Goal: Task Accomplishment & Management: Manage account settings

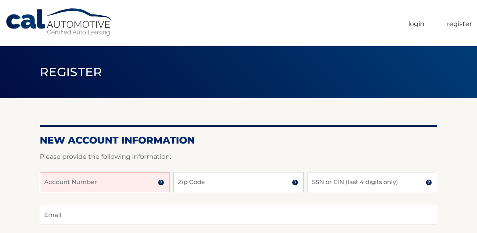
click at [88, 184] on input "Account Number" at bounding box center [105, 182] width 130 height 20
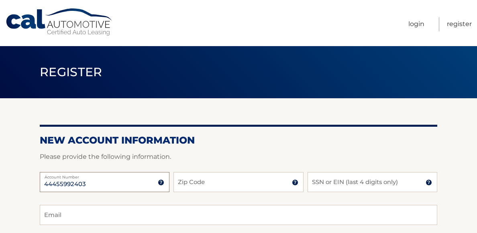
type input "44455992403"
type input "08527"
click at [330, 185] on input "SSN or EIN (last 4 digits only)" at bounding box center [372, 182] width 130 height 20
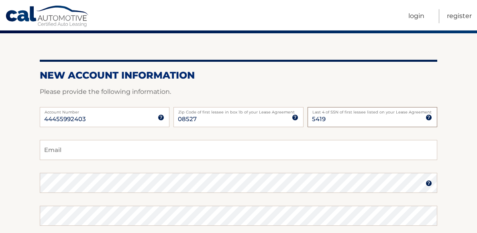
scroll to position [67, 0]
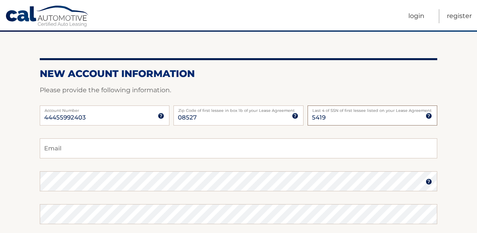
type input "5419"
type input "jazzzbow@icloud.com"
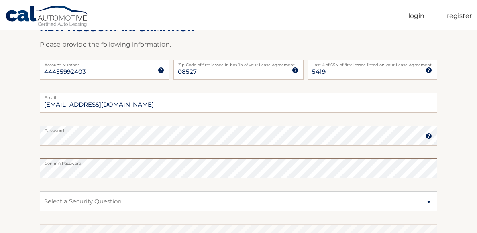
scroll to position [135, 0]
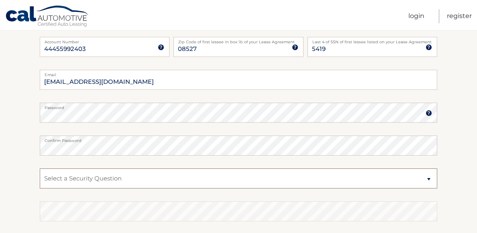
select select "2"
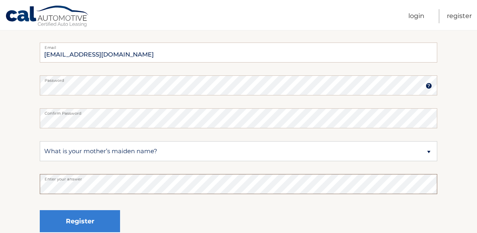
scroll to position [239, 0]
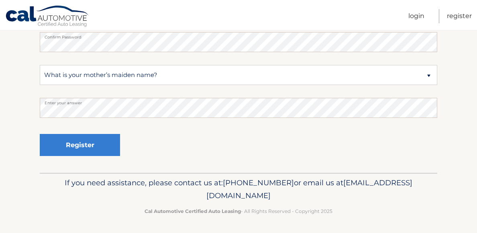
click at [12, 223] on footer "If you need assistance, please contact us at: 609-807-3200 or email us at Custo…" at bounding box center [238, 203] width 477 height 61
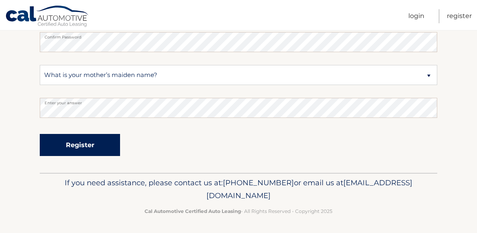
click at [73, 145] on button "Register" at bounding box center [80, 145] width 80 height 22
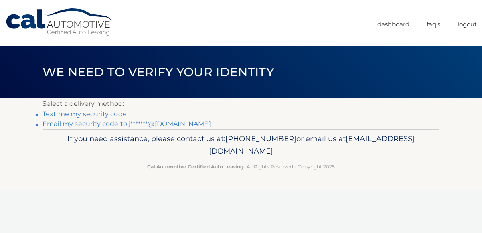
click at [79, 122] on link "Email my security code to j*******@[DOMAIN_NAME]" at bounding box center [127, 124] width 169 height 8
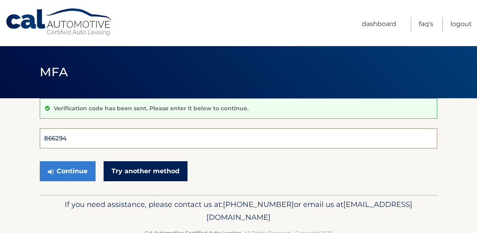
type input "866294"
click at [67, 171] on button "Continue" at bounding box center [68, 171] width 56 height 20
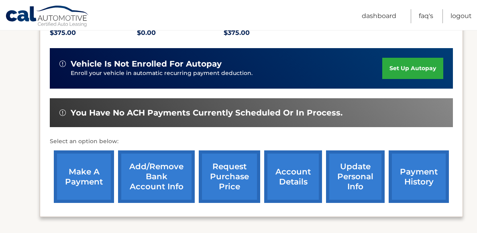
scroll to position [183, 0]
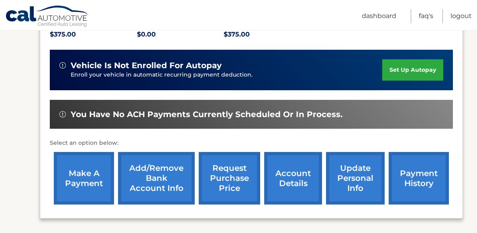
click at [421, 71] on link "set up autopay" at bounding box center [412, 69] width 61 height 21
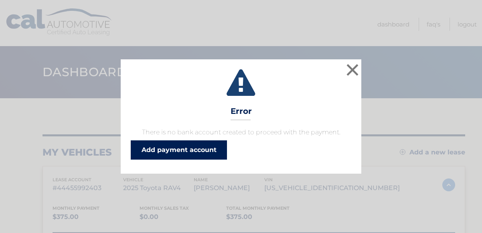
click at [201, 149] on link "Add payment account" at bounding box center [179, 149] width 96 height 19
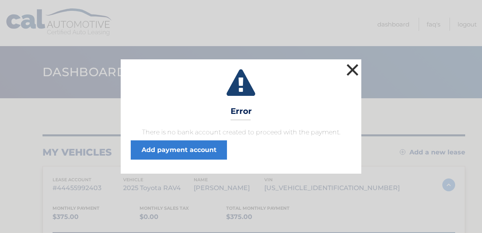
click at [352, 68] on button "×" at bounding box center [353, 70] width 16 height 16
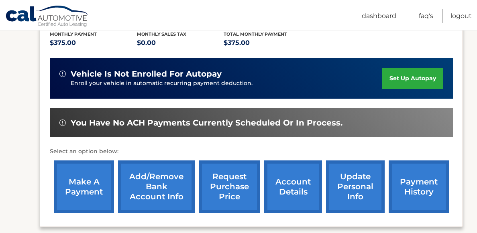
scroll to position [176, 0]
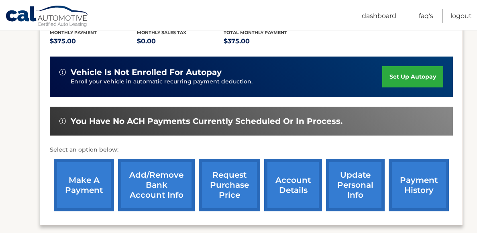
click at [406, 181] on link "payment history" at bounding box center [419, 185] width 60 height 53
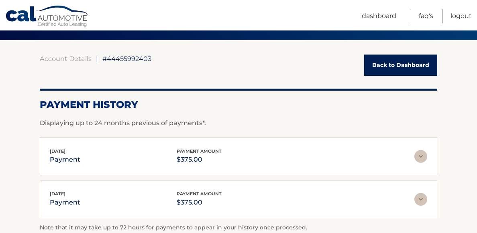
scroll to position [60, 0]
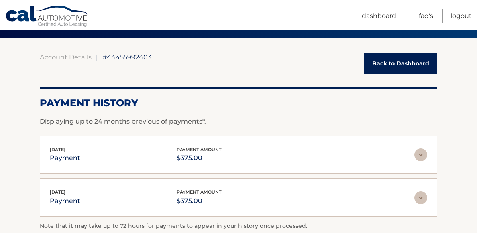
click at [406, 65] on link "Back to Dashboard" at bounding box center [400, 63] width 73 height 21
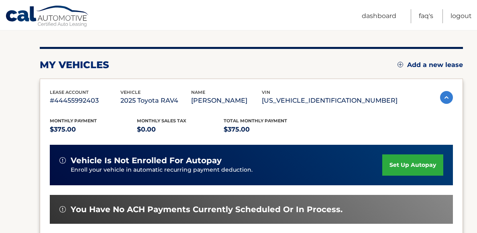
scroll to position [89, 0]
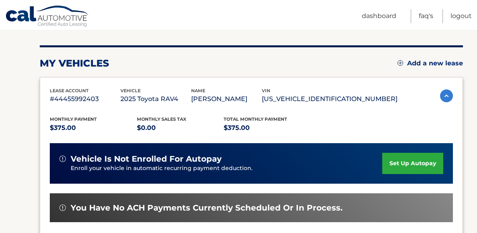
click at [130, 209] on span "You have no ACH payments currently scheduled or in process." at bounding box center [207, 208] width 272 height 10
click at [96, 206] on span "You have no ACH payments currently scheduled or in process." at bounding box center [207, 208] width 272 height 10
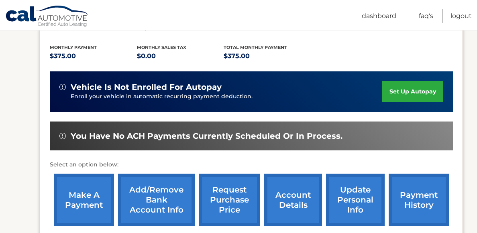
scroll to position [163, 0]
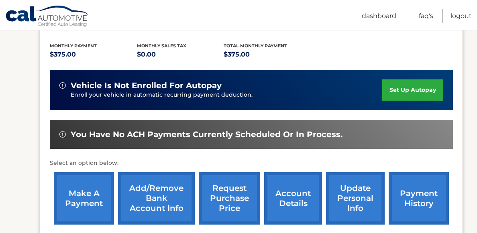
click at [280, 196] on link "account details" at bounding box center [293, 198] width 58 height 53
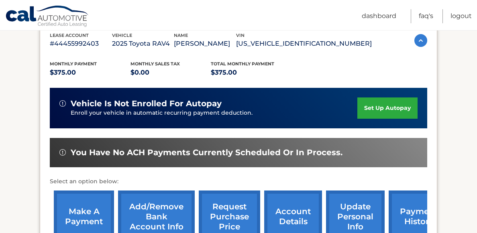
scroll to position [157, 0]
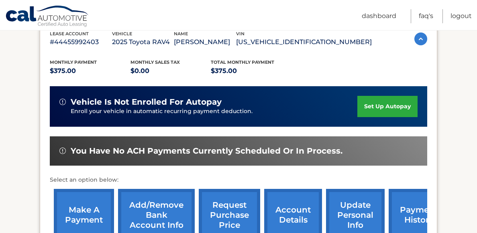
click at [229, 210] on link "request purchase price" at bounding box center [229, 215] width 61 height 53
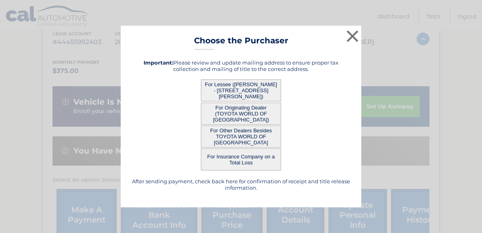
click at [239, 91] on button "For Lessee ([PERSON_NAME] - [STREET_ADDRESS][PERSON_NAME])" at bounding box center [241, 90] width 80 height 22
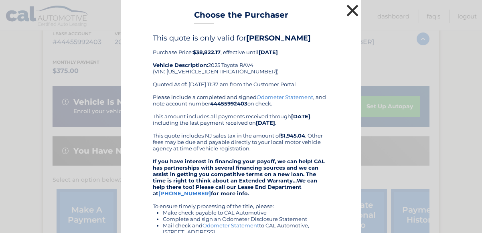
click at [348, 10] on button "×" at bounding box center [353, 10] width 16 height 16
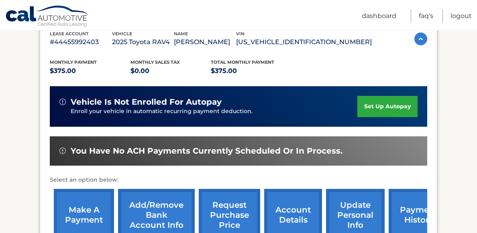
click at [239, 209] on link "request purchase price" at bounding box center [229, 215] width 61 height 53
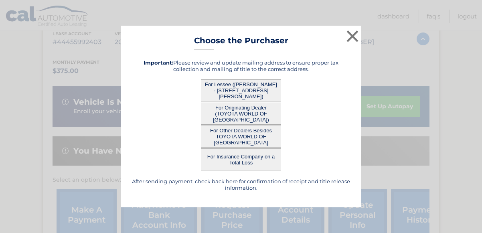
click at [236, 111] on button "For Originating Dealer (TOYOTA WORLD OF [GEOGRAPHIC_DATA])" at bounding box center [241, 114] width 80 height 22
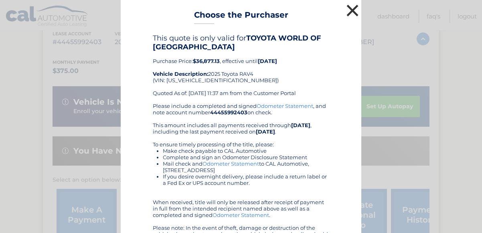
click at [347, 8] on button "×" at bounding box center [353, 10] width 16 height 16
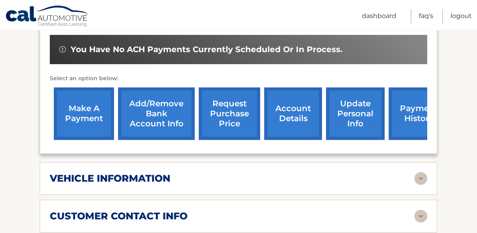
scroll to position [281, 0]
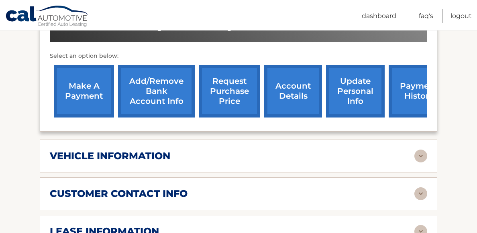
click at [421, 151] on img at bounding box center [420, 156] width 13 height 13
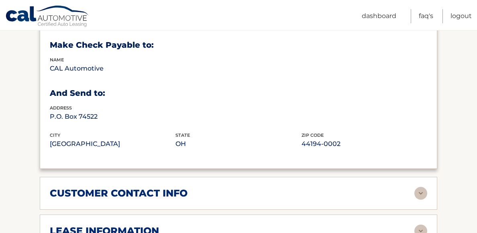
scroll to position [497, 0]
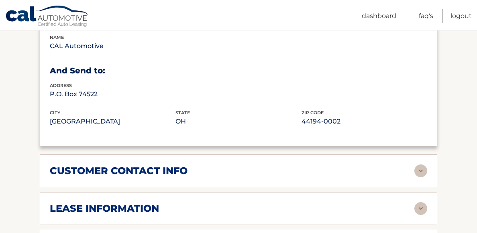
click at [421, 167] on img at bounding box center [420, 171] width 13 height 13
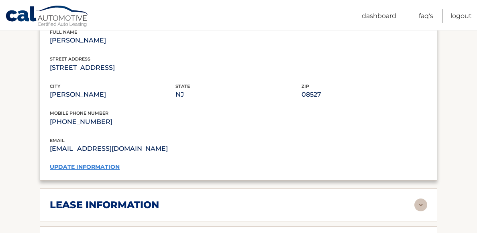
scroll to position [683, 0]
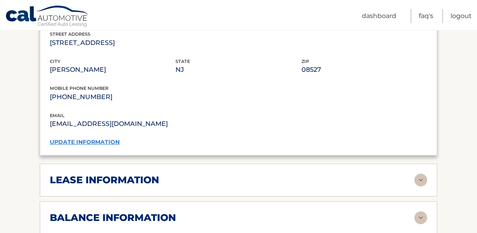
click at [420, 174] on img at bounding box center [420, 180] width 13 height 13
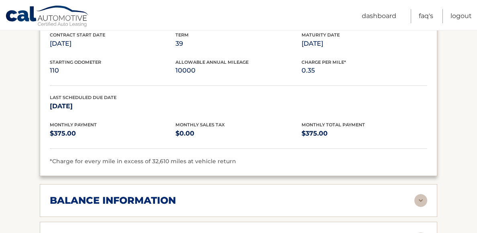
scroll to position [866, 0]
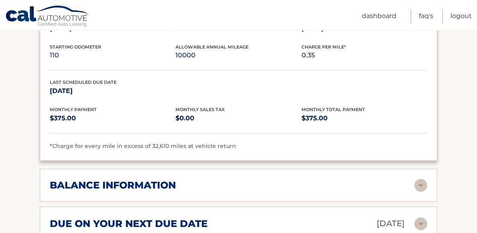
click at [420, 180] on img at bounding box center [420, 185] width 13 height 13
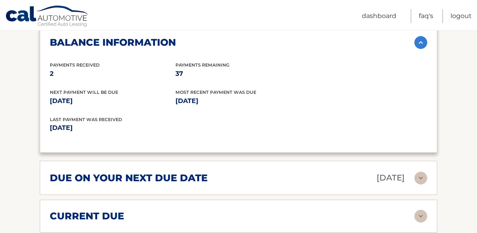
scroll to position [1030, 0]
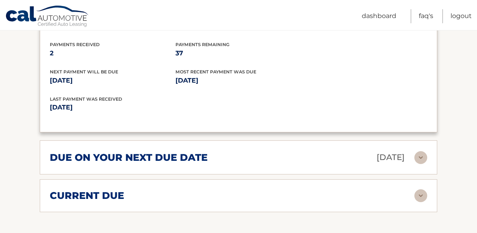
click at [420, 189] on img at bounding box center [420, 195] width 13 height 13
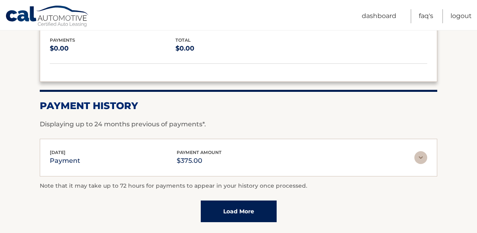
scroll to position [1247, 0]
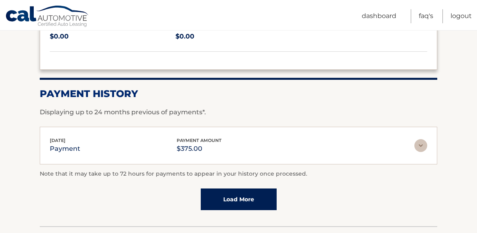
click at [246, 193] on link "Load More" at bounding box center [239, 200] width 76 height 22
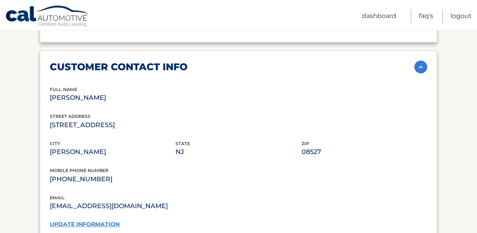
scroll to position [0, 0]
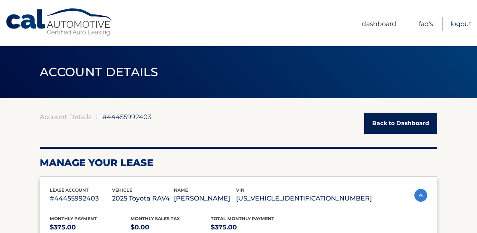
click at [456, 20] on link "Logout" at bounding box center [460, 24] width 21 height 14
